Goal: Information Seeking & Learning: Stay updated

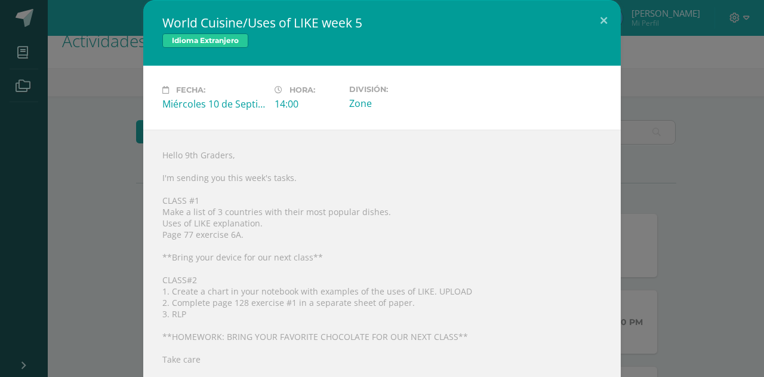
click at [755, 210] on div "World Cuisine/Uses of LIKE week 5 Idioma Extranjero Fecha: Miércoles 10 de Sept…" at bounding box center [382, 188] width 764 height 377
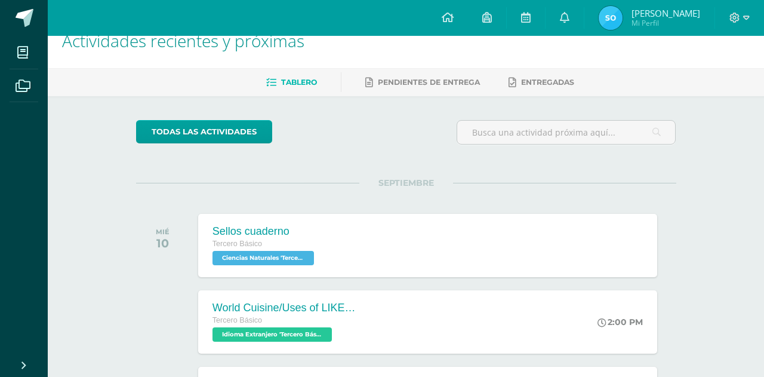
drag, startPoint x: 755, startPoint y: 210, endPoint x: 735, endPoint y: 189, distance: 27.9
click at [735, 189] on div "World Cuisine/Uses of LIKE week 5 Idioma Extranjero Fecha: Miércoles 10 de Sept…" at bounding box center [382, 188] width 764 height 377
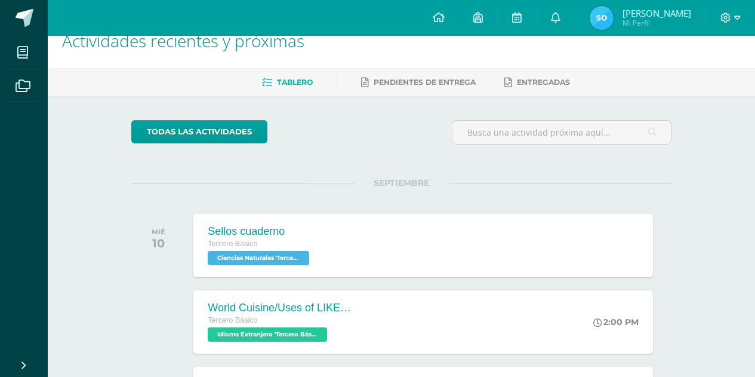
click at [700, 10] on link "Sebastian Alexis Mi Perfil" at bounding box center [640, 18] width 130 height 36
click at [678, 12] on span "Sebastian Alexis" at bounding box center [657, 13] width 69 height 12
click at [739, 18] on icon at bounding box center [737, 18] width 7 height 4
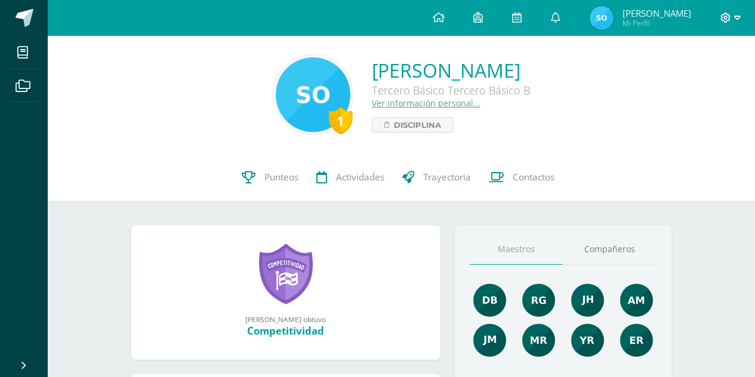
click at [735, 18] on icon at bounding box center [737, 18] width 7 height 4
click at [714, 81] on span "Cerrar sesión" at bounding box center [700, 81] width 54 height 11
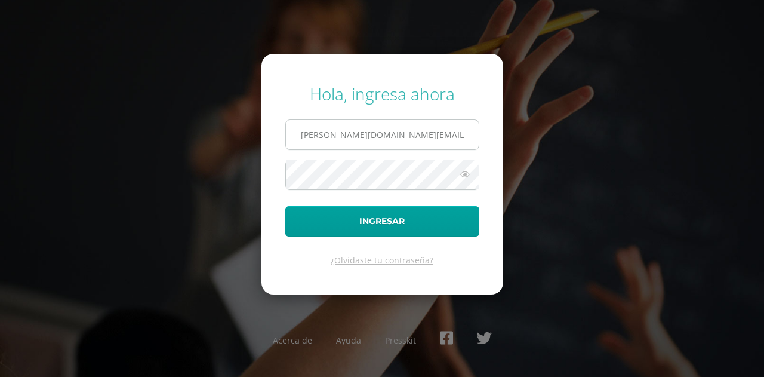
click at [325, 137] on input "[PERSON_NAME][DOMAIN_NAME][EMAIL_ADDRESS][DOMAIN_NAME]" at bounding box center [382, 134] width 193 height 29
click at [322, 135] on input "oliva.sa@continentalamericano.edu.gt" at bounding box center [382, 134] width 193 height 29
click at [331, 134] on input "oliva.sa@continentalamericano.edu.gt" at bounding box center [382, 134] width 193 height 29
click at [466, 173] on icon at bounding box center [465, 174] width 16 height 14
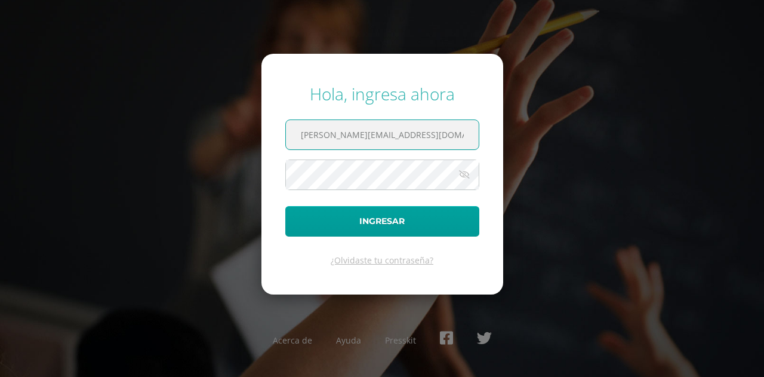
click at [335, 134] on input "giron.yy@continentalamericano.edu.gt" at bounding box center [382, 134] width 193 height 29
type input "oe@continentalamericano.edu.gt"
click at [461, 136] on input "oe@continentalamericano.edu.gt" at bounding box center [382, 134] width 193 height 29
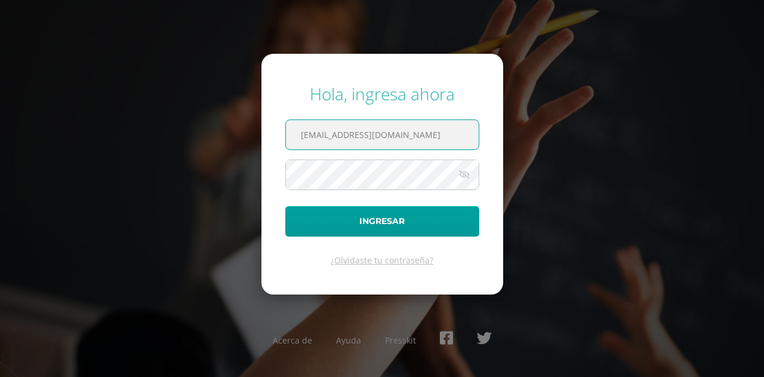
click at [461, 136] on input "oe@continentalamericano.edu.gt" at bounding box center [382, 134] width 193 height 29
type input "oliva.sa@continentalamericano.edu.gt"
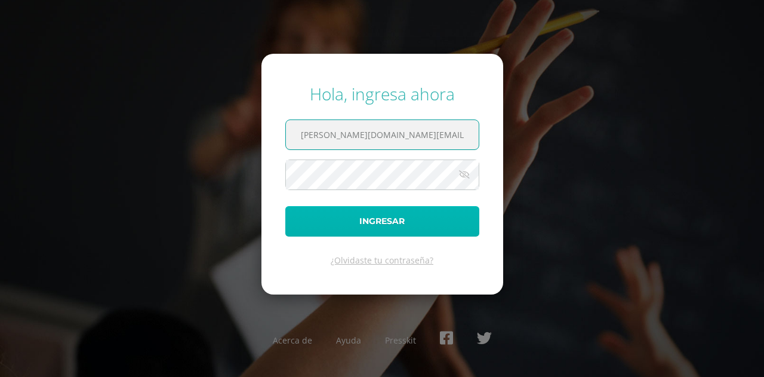
click at [441, 215] on button "Ingresar" at bounding box center [382, 221] width 194 height 30
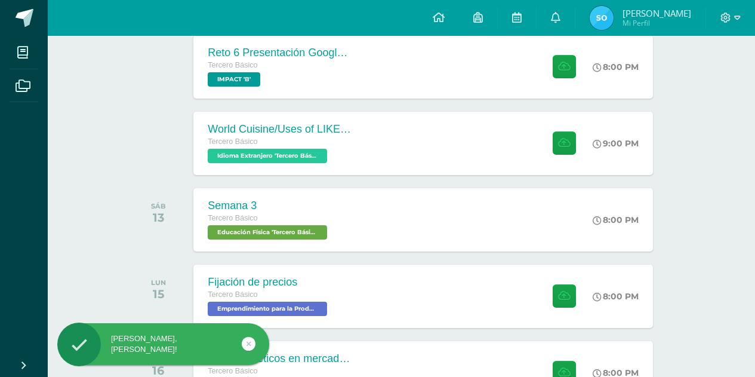
scroll to position [279, 0]
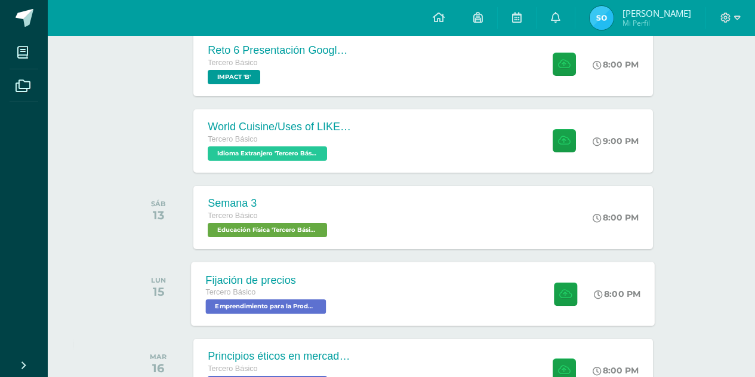
click at [463, 281] on div "Fijación de precios Tercero Básico Emprendimiento para la Productividad 'Tercer…" at bounding box center [424, 293] width 464 height 64
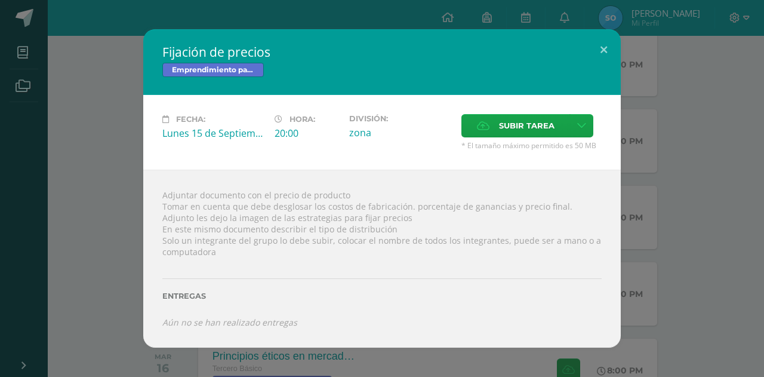
drag, startPoint x: 605, startPoint y: 49, endPoint x: 763, endPoint y: 272, distance: 273.1
click at [763, 272] on div "Fijación de precios Emprendimiento para la Productividad Fecha: Lunes 15 de Sep…" at bounding box center [382, 188] width 764 height 377
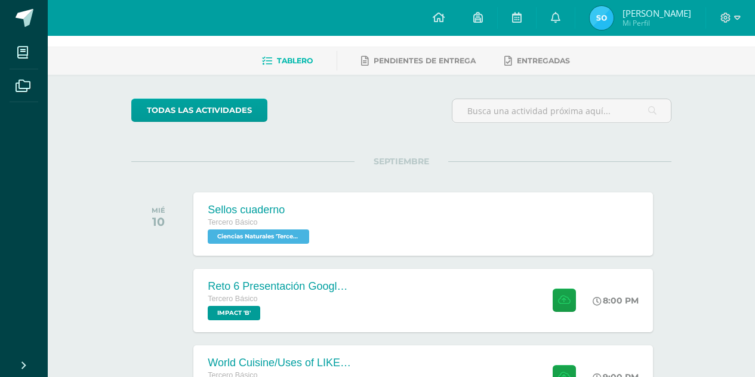
scroll to position [35, 0]
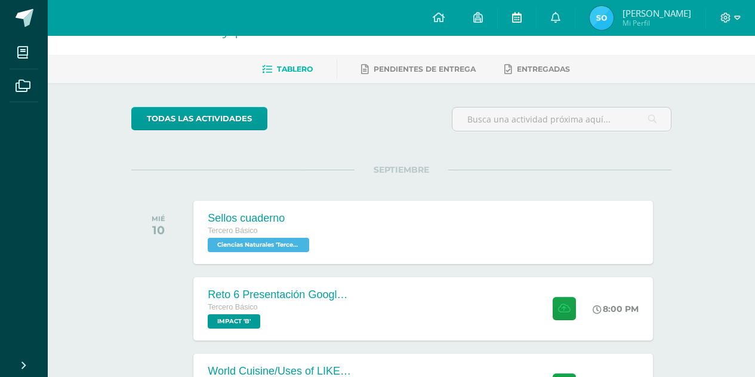
drag, startPoint x: 556, startPoint y: 17, endPoint x: 537, endPoint y: 21, distance: 20.1
click at [536, 21] on link at bounding box center [517, 18] width 38 height 36
click at [546, 21] on link at bounding box center [556, 18] width 38 height 36
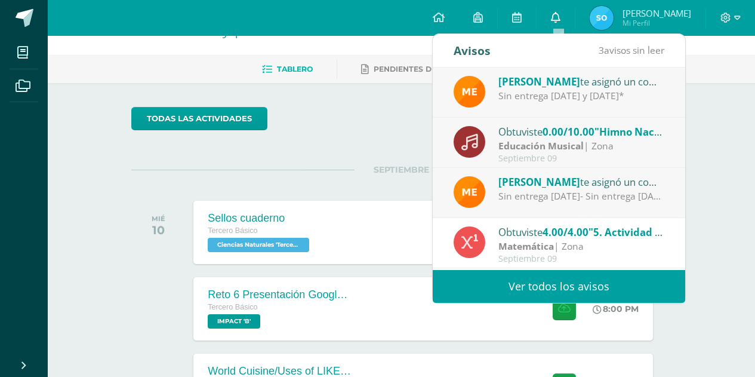
click at [546, 21] on link at bounding box center [556, 18] width 38 height 36
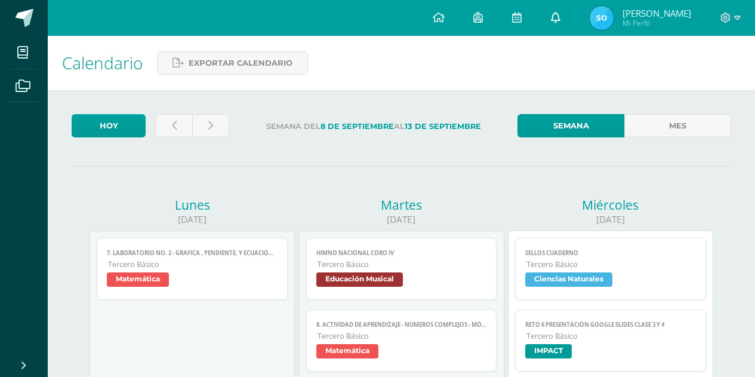
click at [559, 19] on icon at bounding box center [556, 17] width 10 height 11
click at [445, 17] on icon at bounding box center [439, 17] width 12 height 11
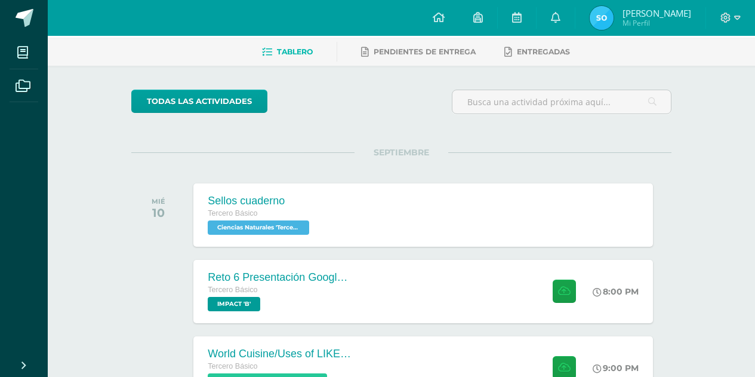
scroll to position [35, 0]
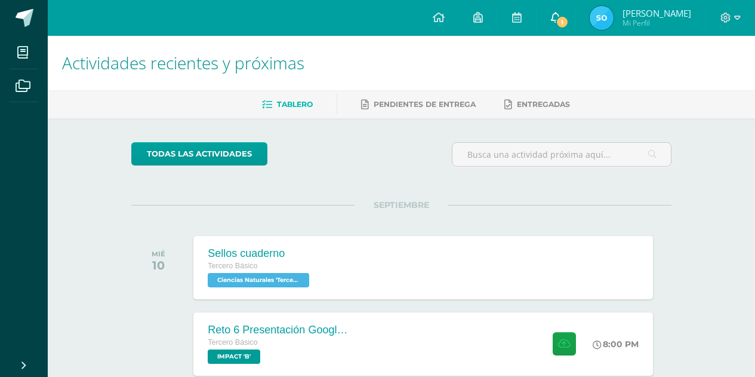
click at [563, 17] on span "1" at bounding box center [562, 22] width 13 height 13
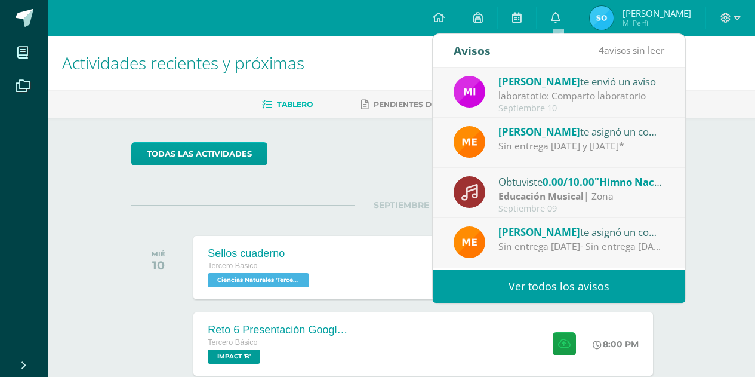
click at [564, 104] on div "Septiembre 10" at bounding box center [581, 108] width 166 height 10
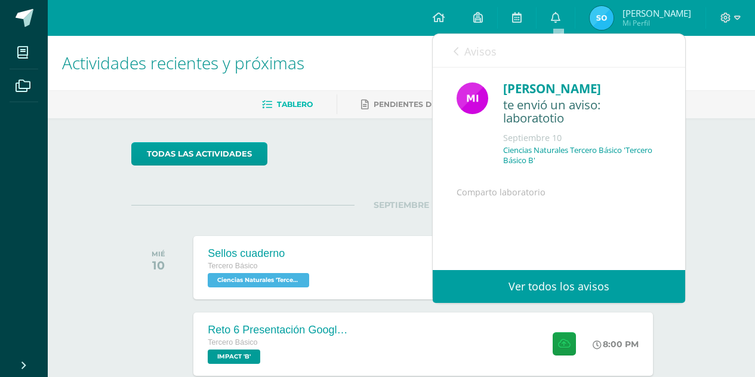
click at [685, 174] on div "Avisos 3 avisos sin leer [PERSON_NAME] te envió un aviso laboratotio: Comparto …" at bounding box center [559, 168] width 254 height 270
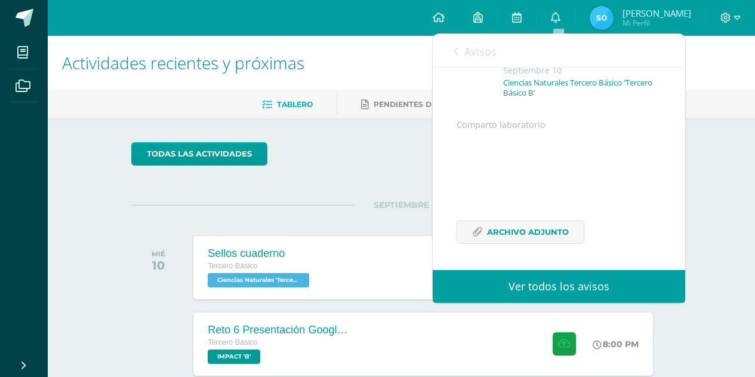
scroll to position [97, 0]
click at [553, 234] on span "Archivo Adjunto" at bounding box center [528, 232] width 82 height 22
